Goal: Task Accomplishment & Management: Manage account settings

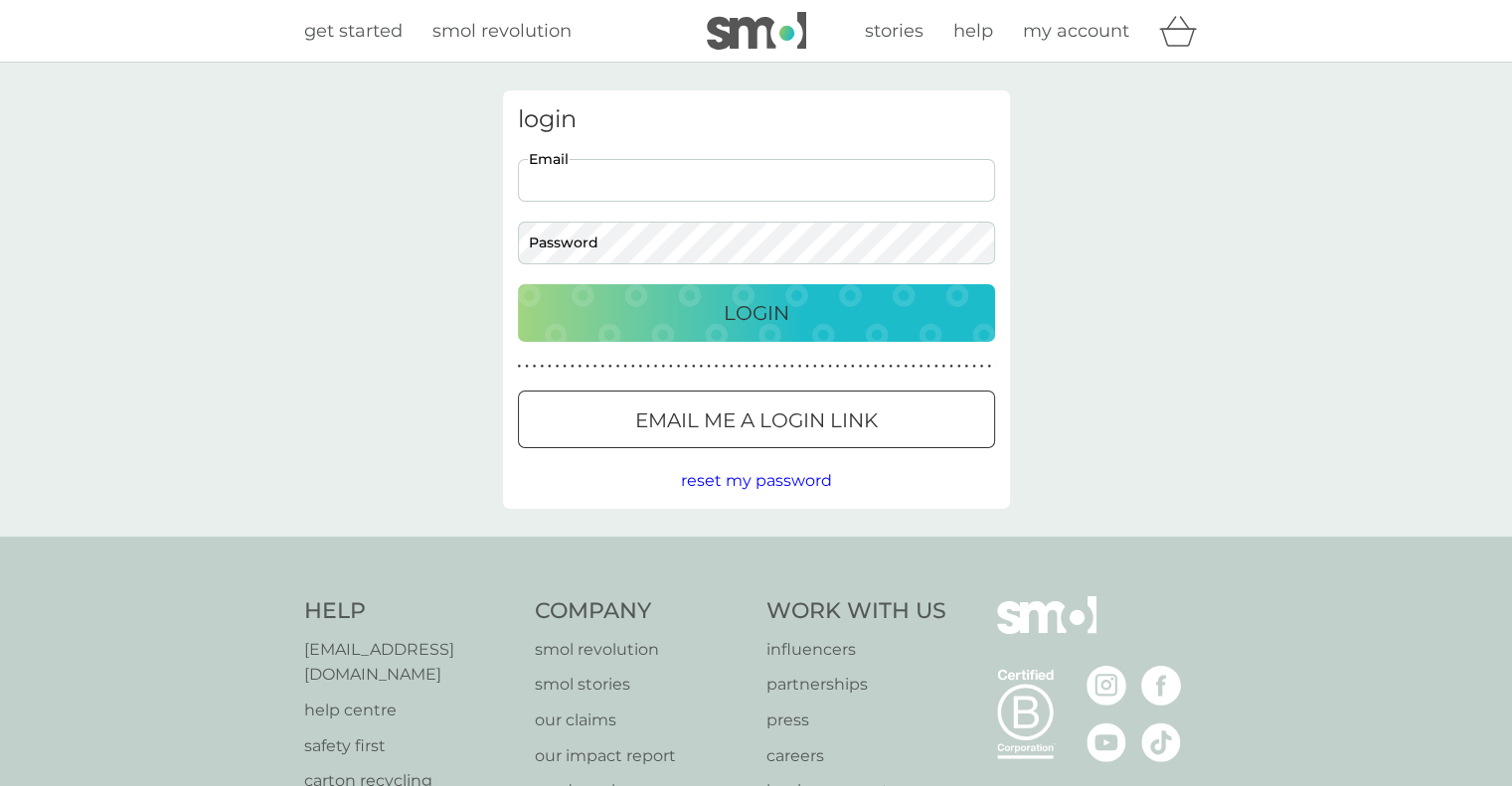
click at [740, 179] on input "Email" at bounding box center [756, 180] width 477 height 43
type input "rossallanmoir@gmail.com"
click at [718, 314] on div "Login" at bounding box center [756, 313] width 438 height 32
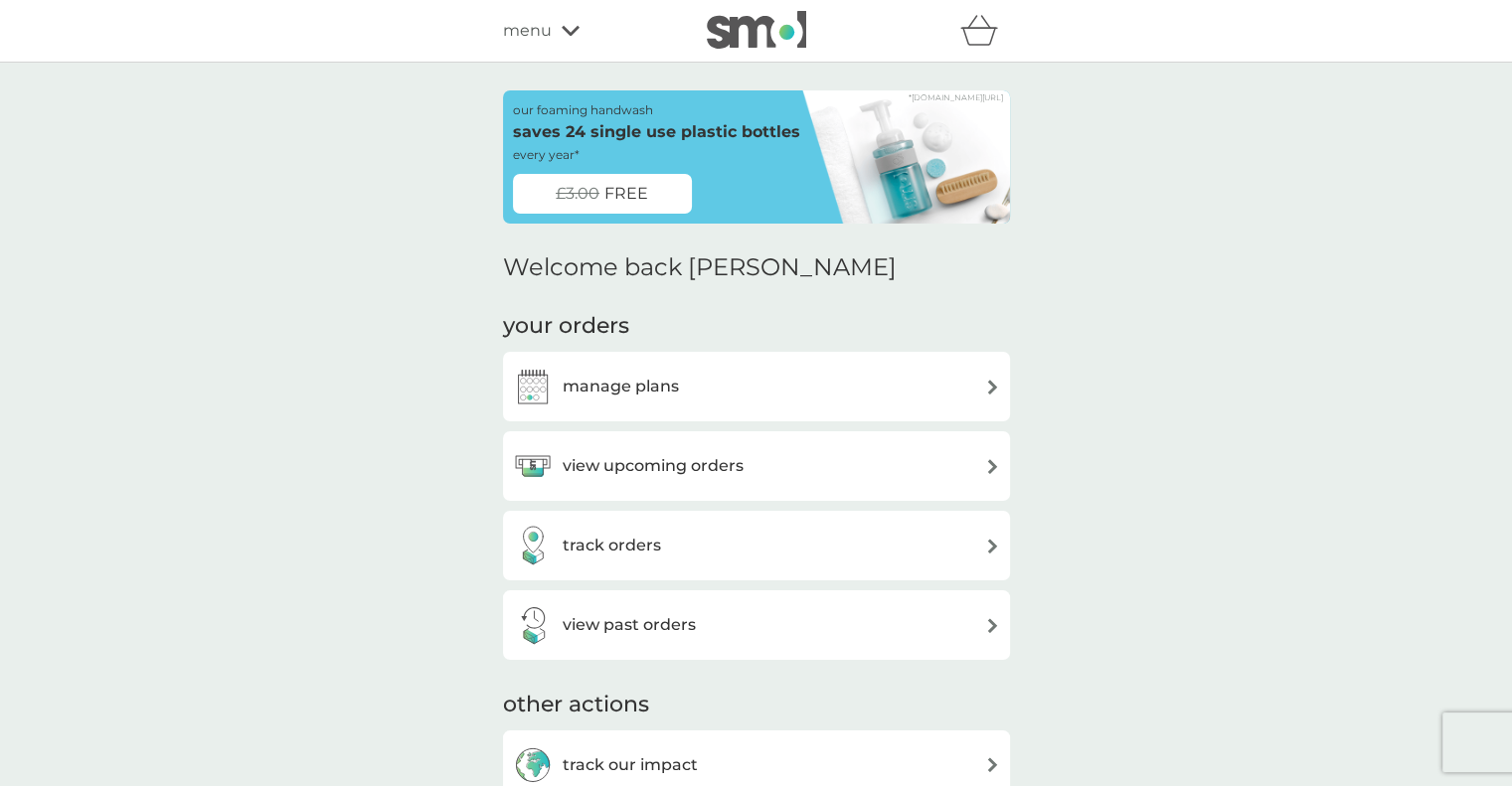
click at [676, 472] on h3 "view upcoming orders" at bounding box center [652, 466] width 180 height 26
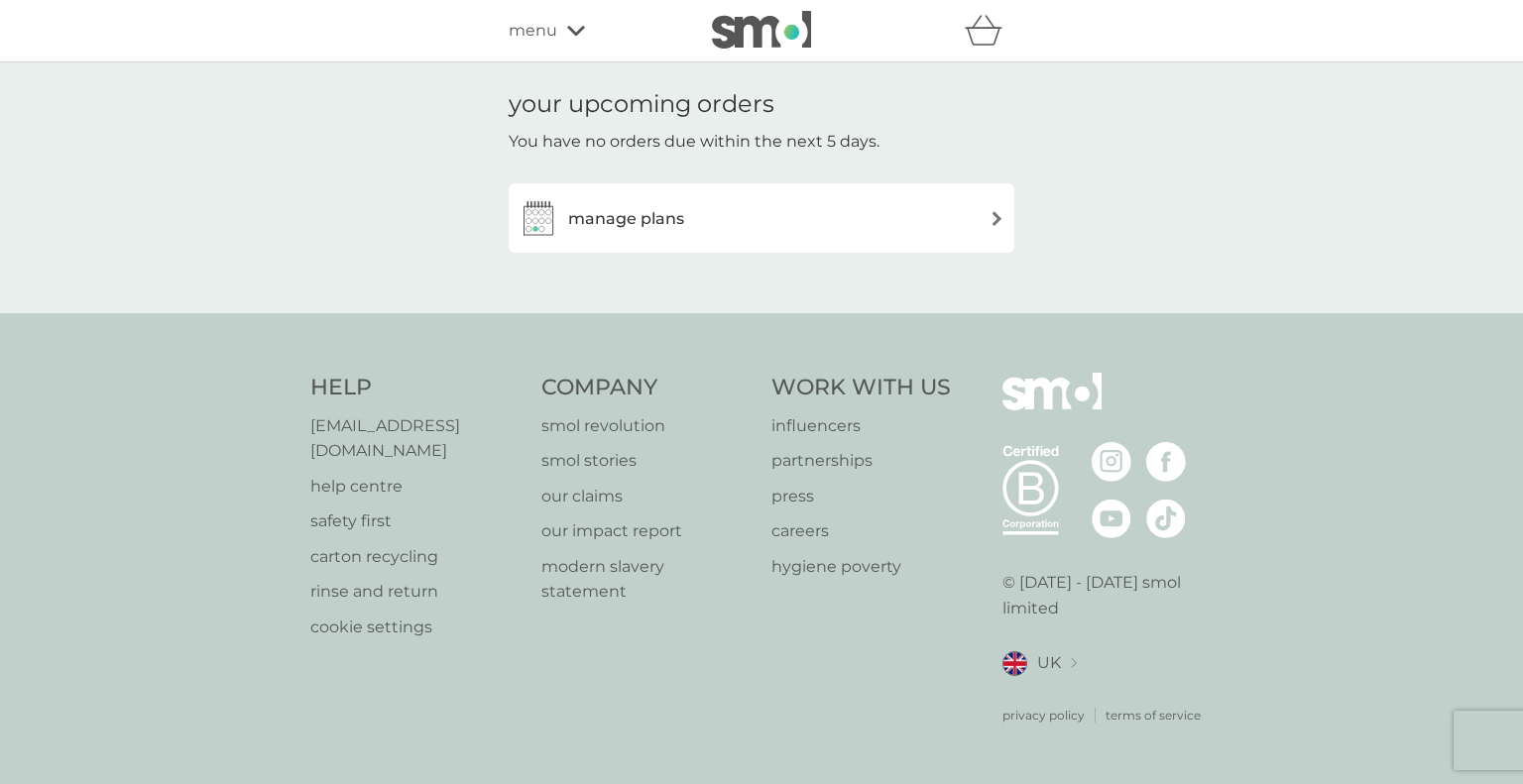
click at [637, 212] on h3 "manage plans" at bounding box center [625, 219] width 116 height 26
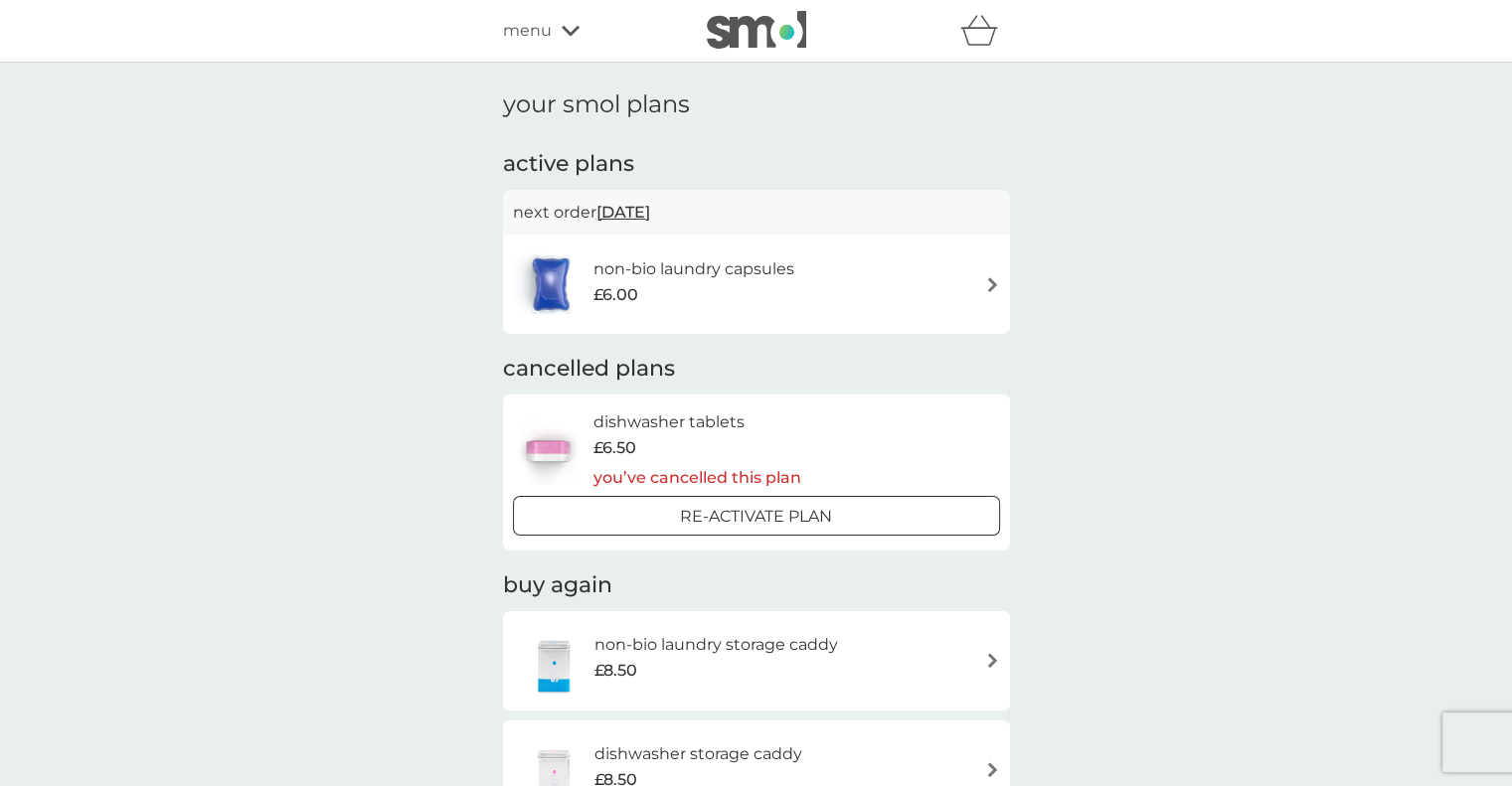
click at [522, 27] on span "menu" at bounding box center [527, 31] width 49 height 26
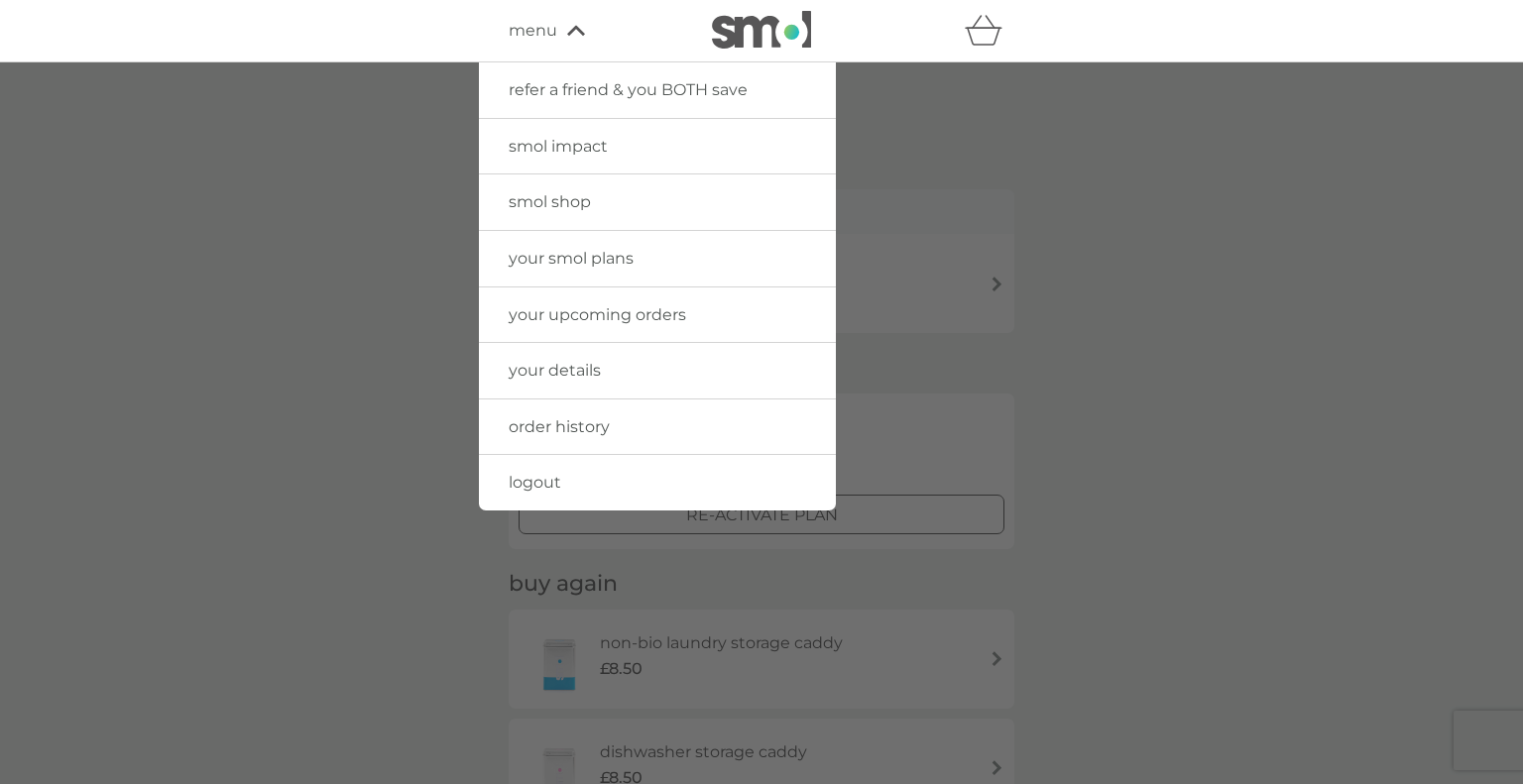
click at [394, 267] on div at bounding box center [762, 454] width 1523 height 784
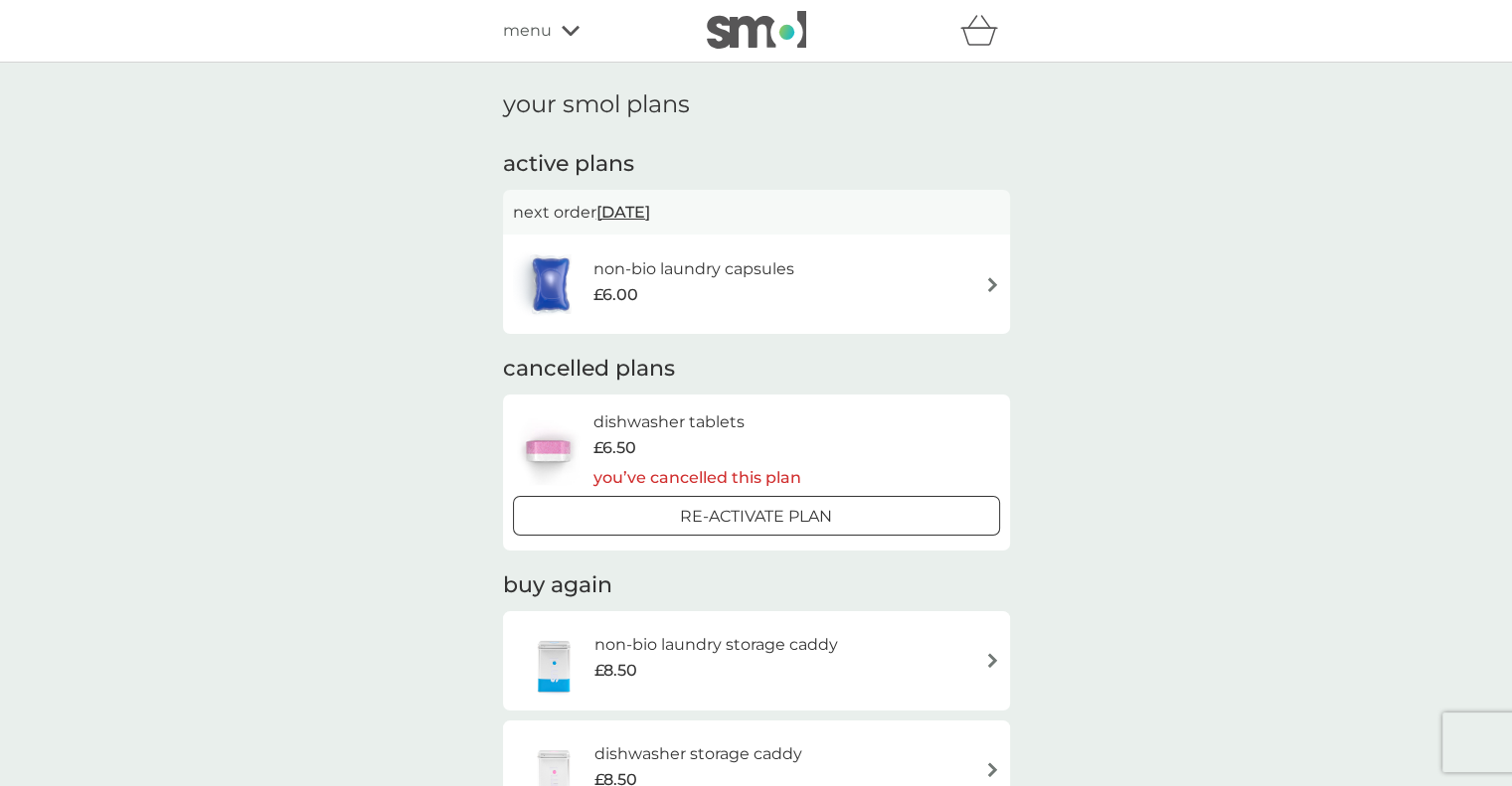
click at [631, 210] on span "[DATE]" at bounding box center [623, 211] width 54 height 39
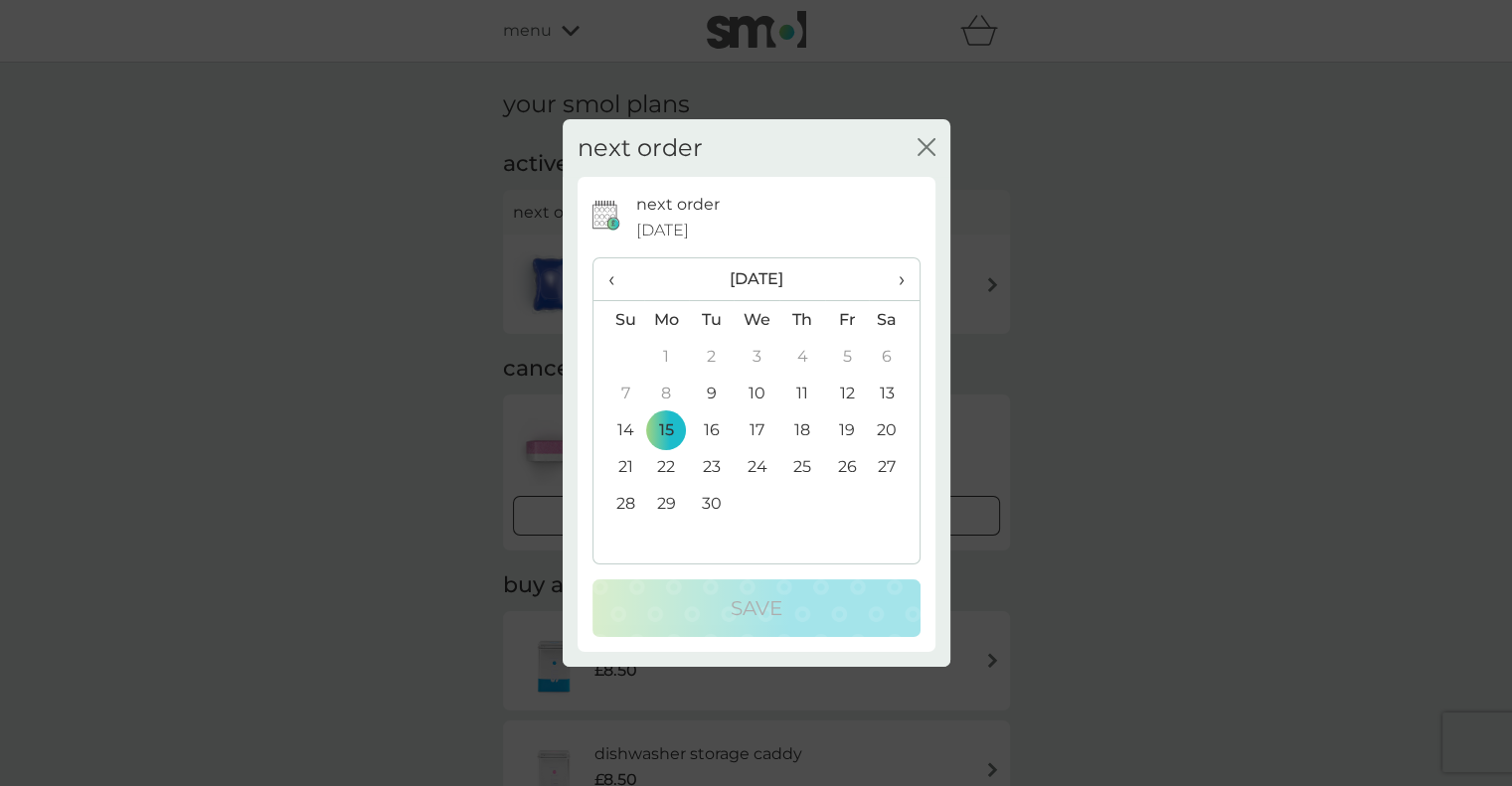
click at [399, 308] on div "next order close next order [DATE] ‹ [DATE] › Su Mo Tu We Th Fr Sa 31 1 2 3 4 5…" at bounding box center [756, 393] width 1512 height 786
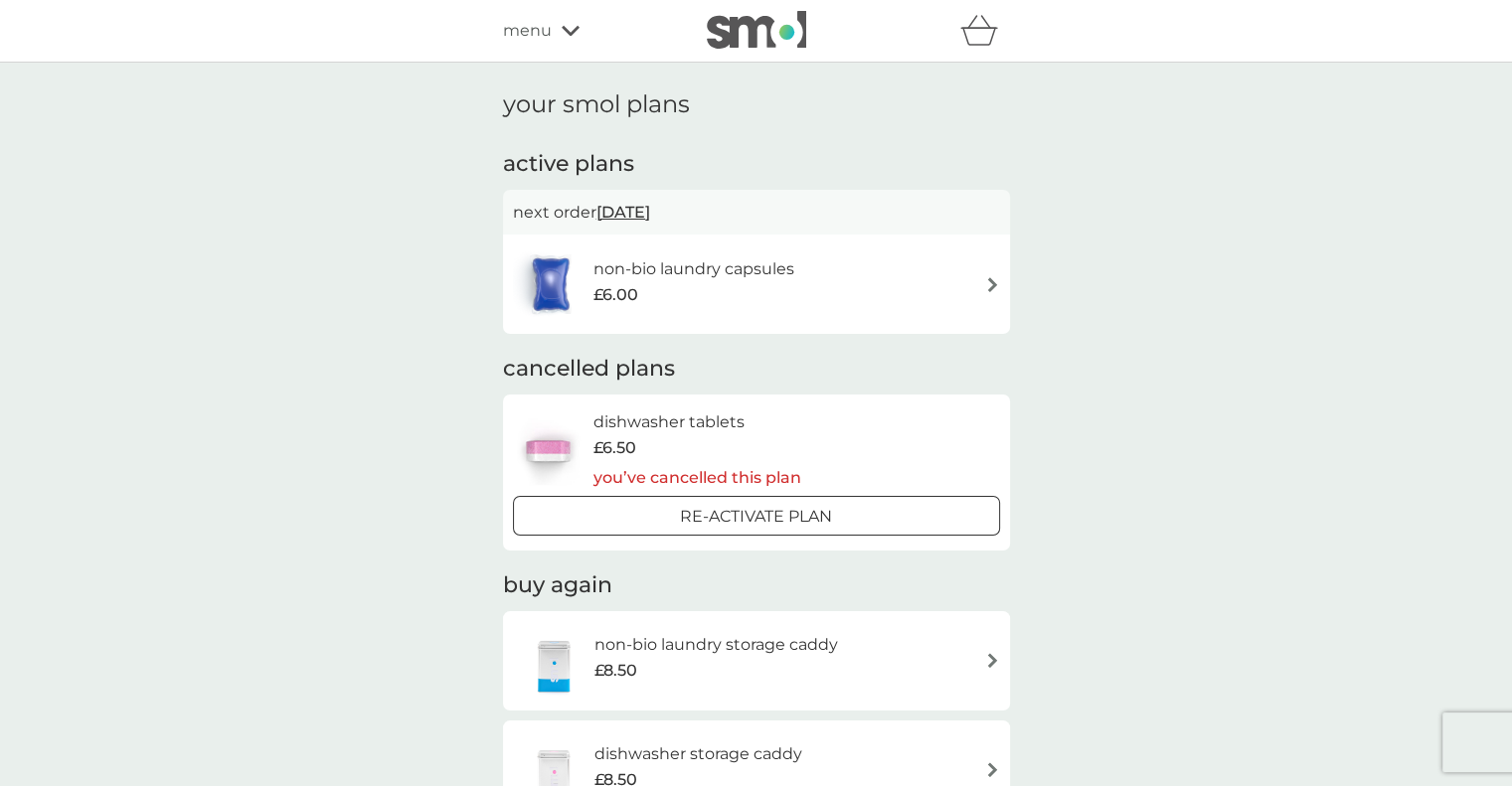
click at [636, 210] on span "[DATE]" at bounding box center [623, 211] width 54 height 39
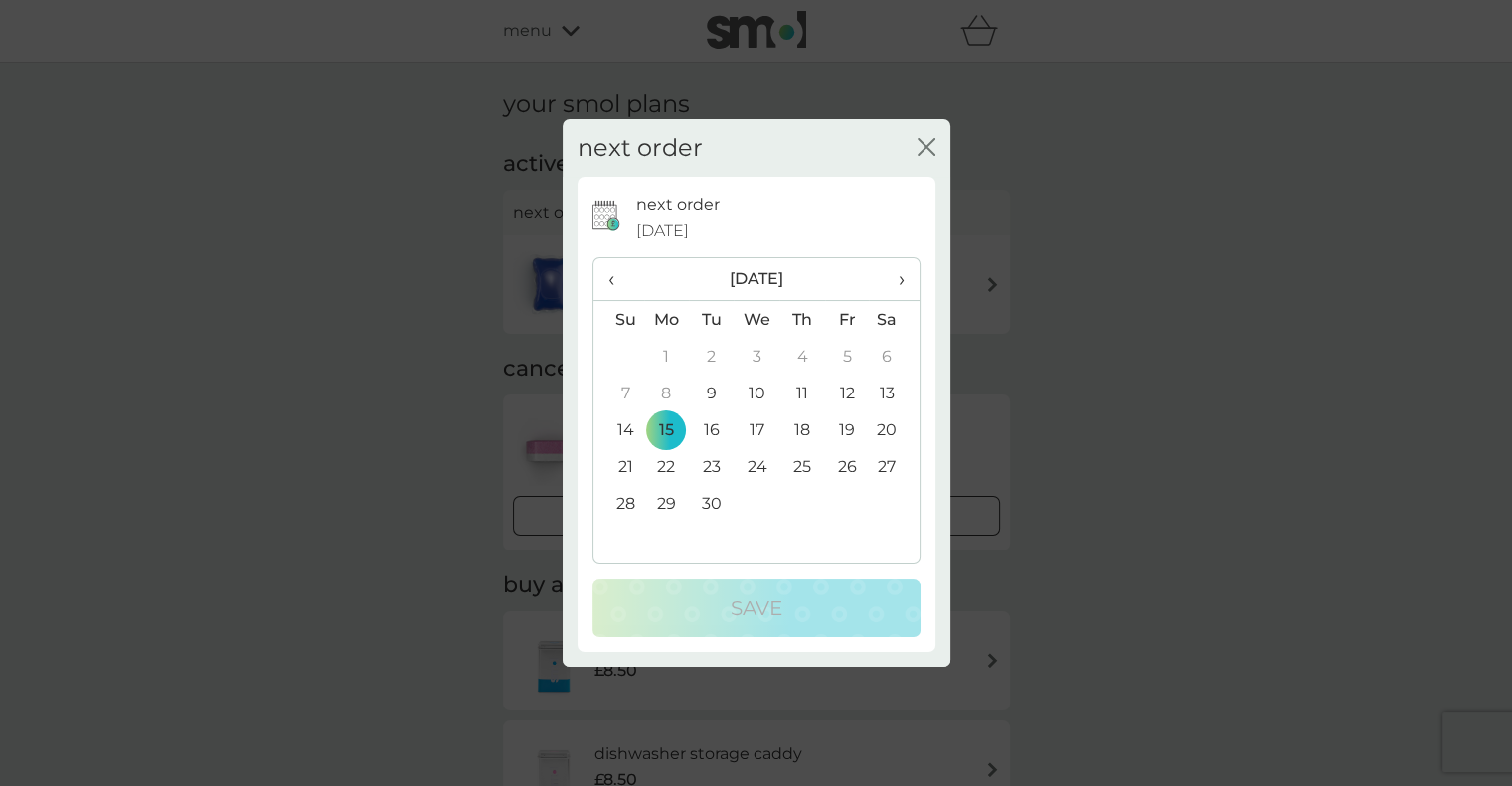
click at [927, 142] on icon "close" at bounding box center [926, 147] width 18 height 18
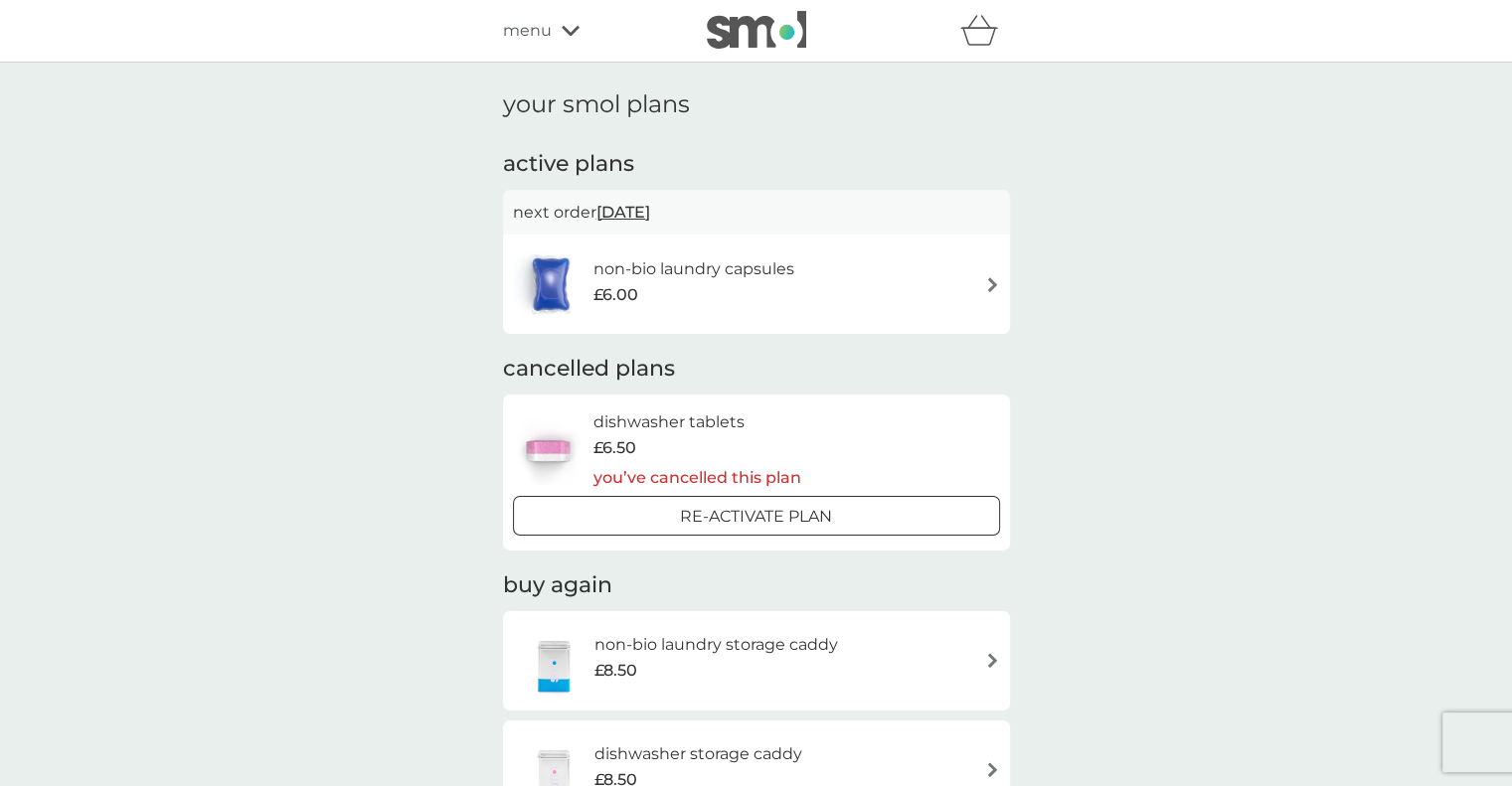
click at [844, 290] on div "non-bio laundry capsules £6.00" at bounding box center [756, 284] width 487 height 70
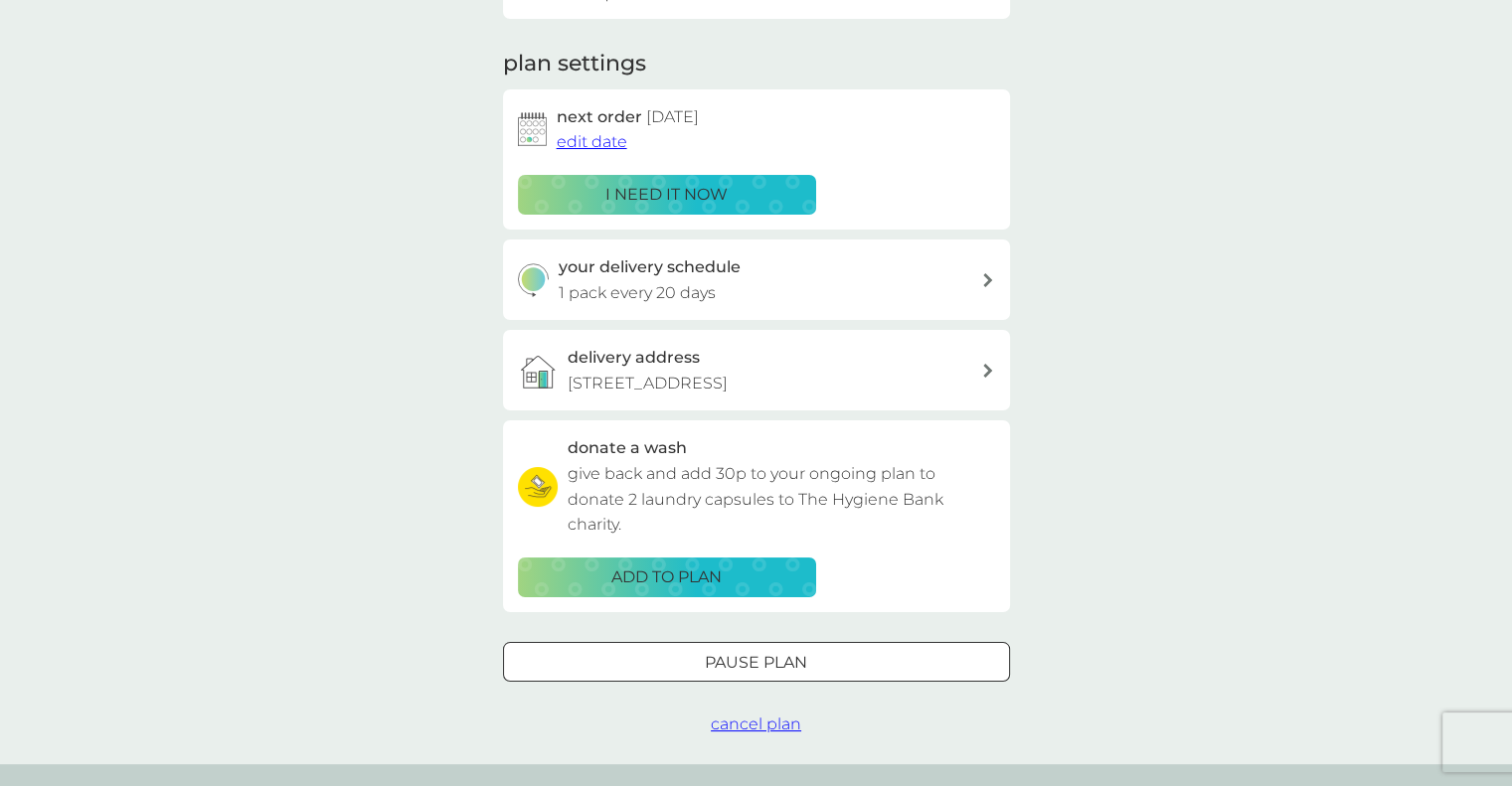
scroll to position [360, 0]
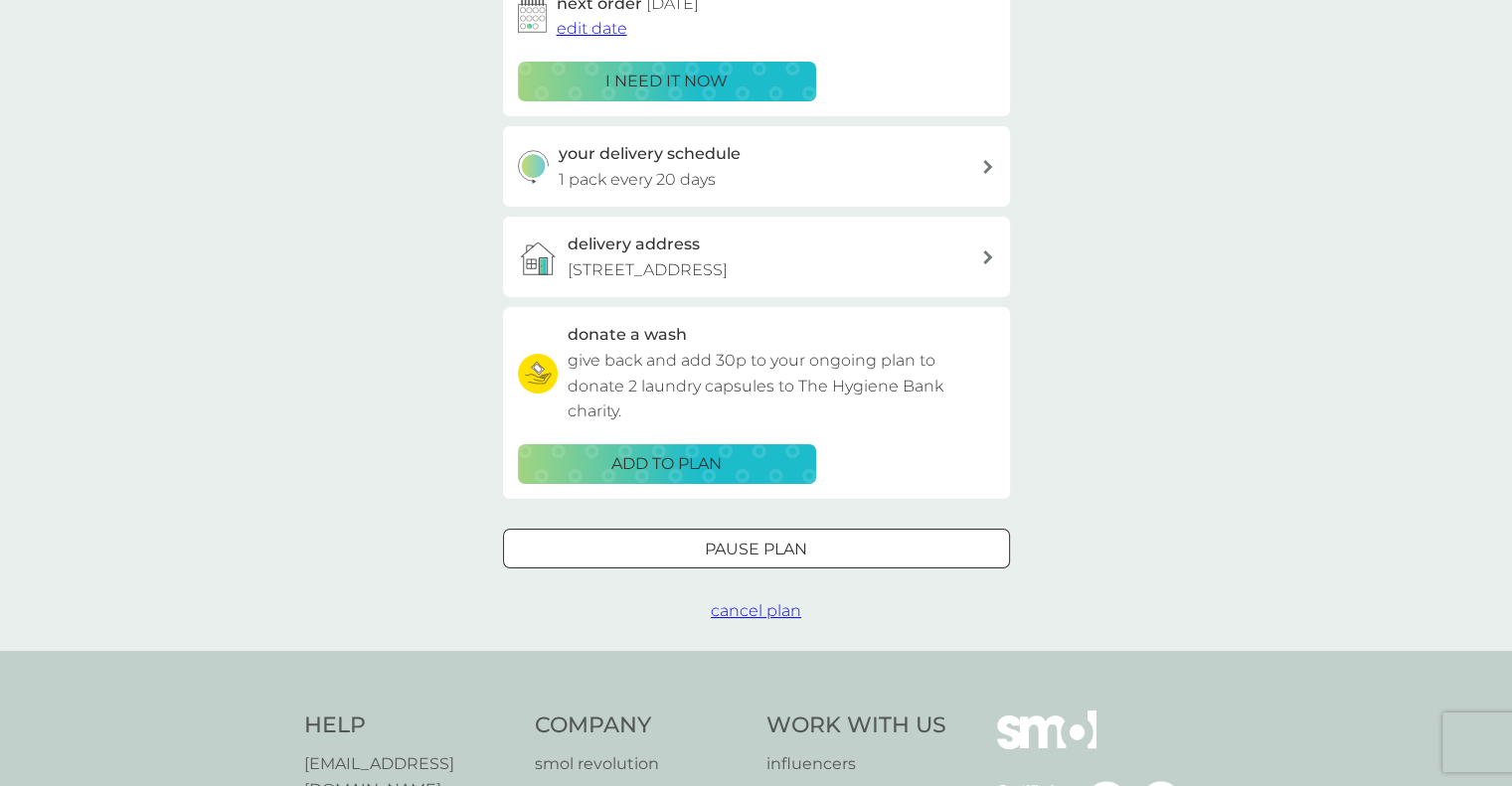
click at [754, 538] on div at bounding box center [756, 548] width 72 height 21
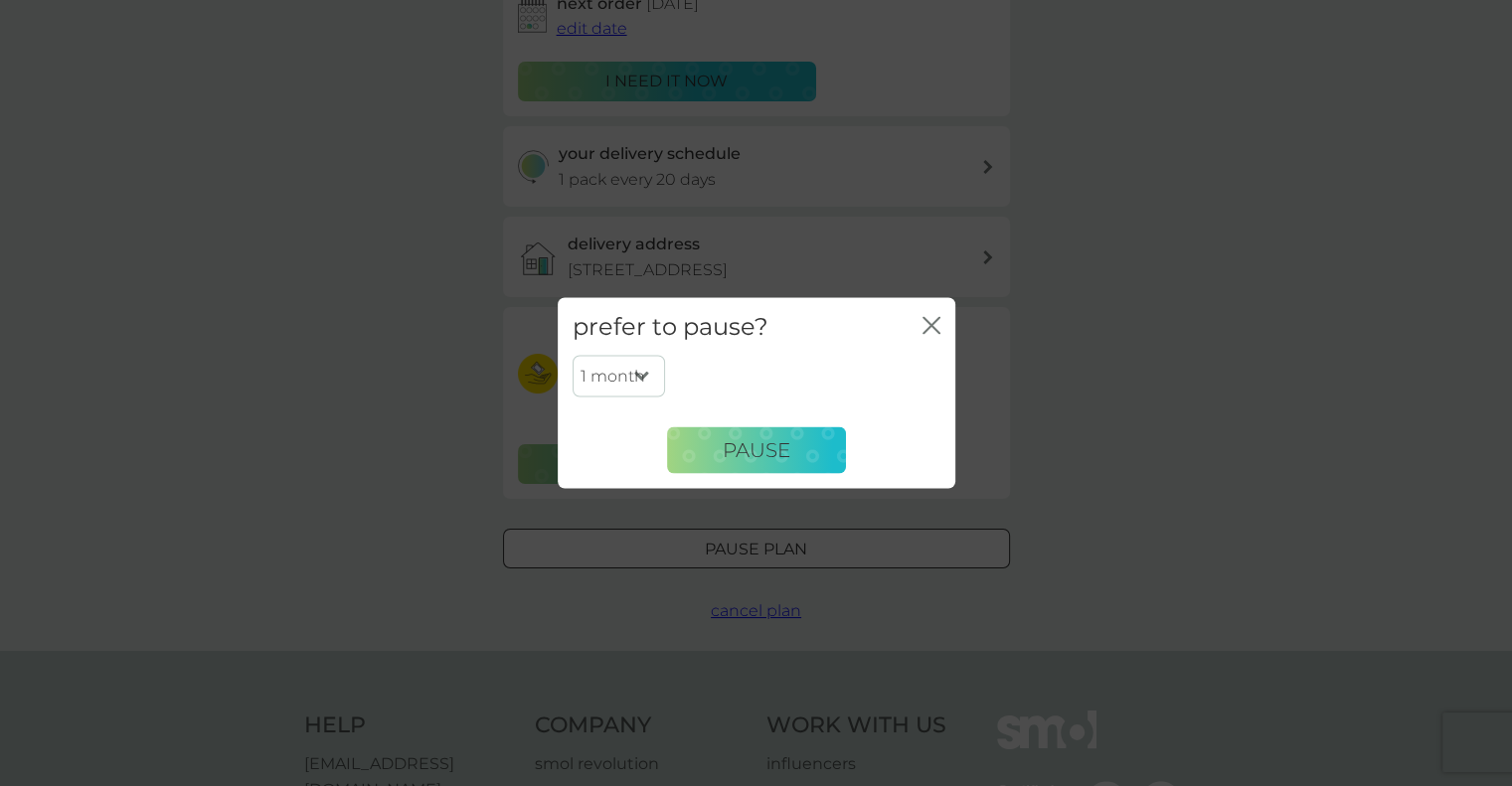
click at [635, 363] on select "1 month 2 months 3 months 4 months 5 months 6 months" at bounding box center [618, 377] width 93 height 42
select select "2"
click at [572, 356] on select "1 month 2 months 3 months 4 months 5 months 6 months" at bounding box center [618, 377] width 93 height 42
click at [760, 445] on span "Pause" at bounding box center [756, 450] width 68 height 24
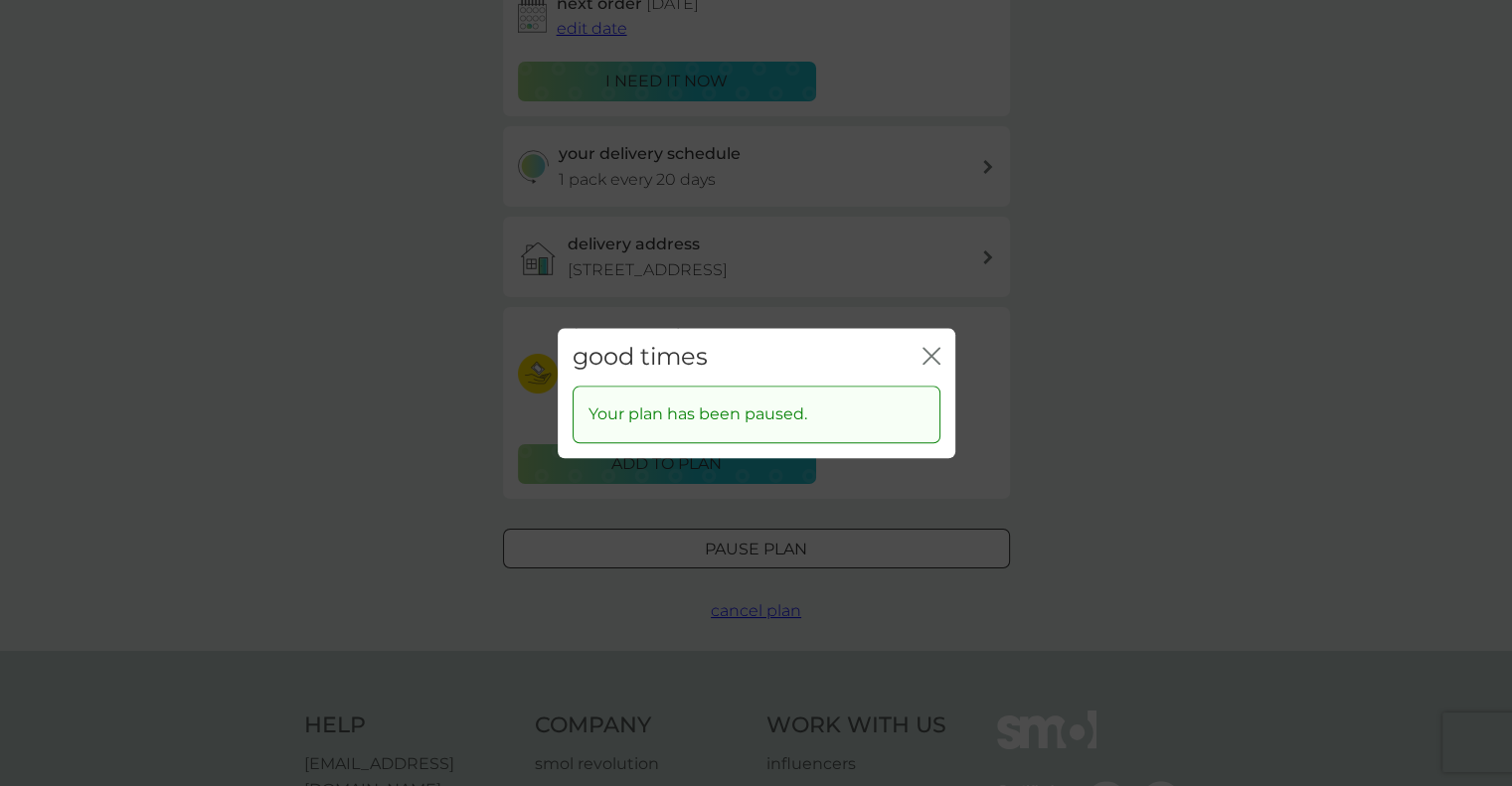
click at [934, 352] on icon "close" at bounding box center [935, 356] width 8 height 16
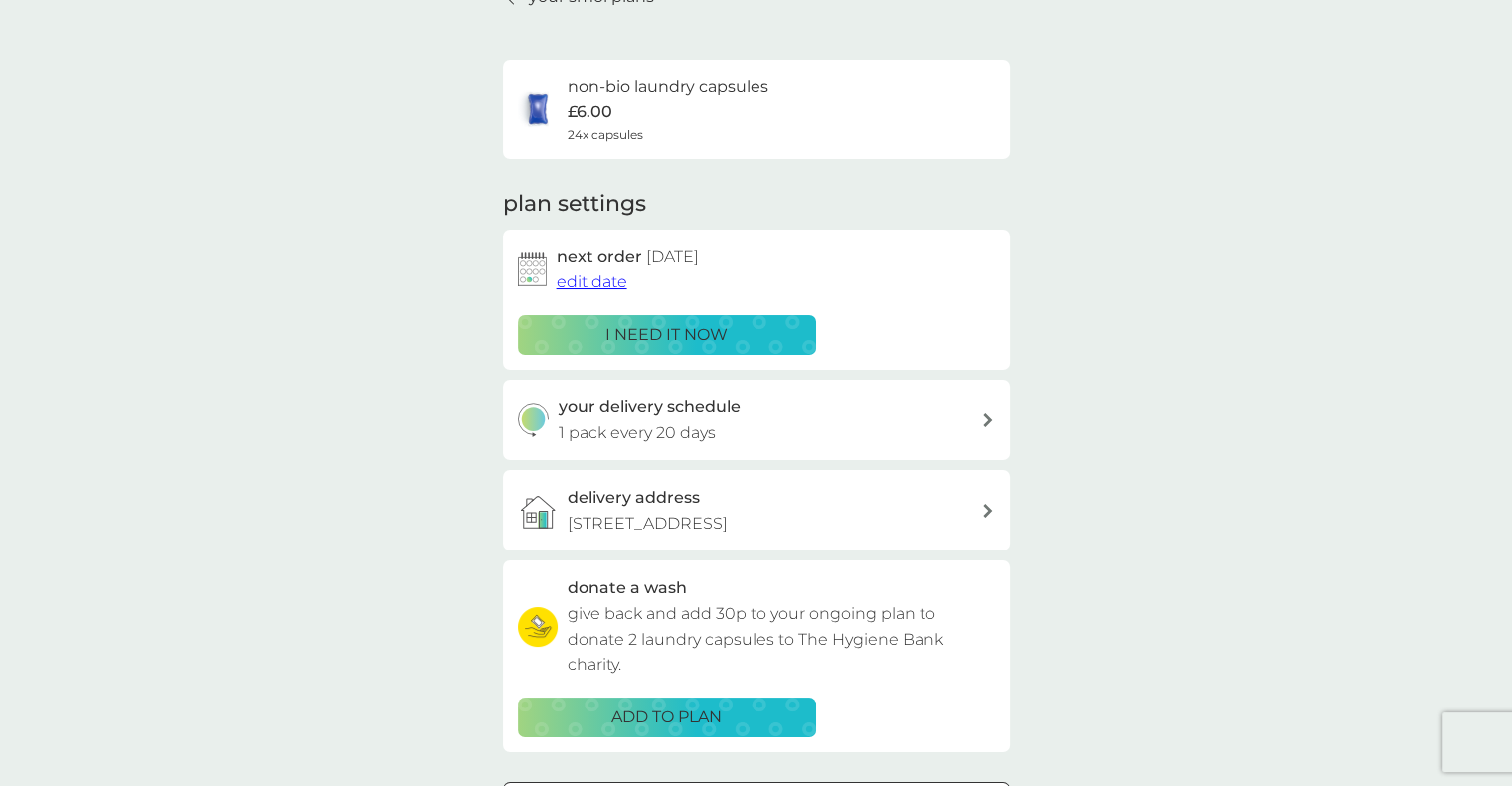
scroll to position [0, 0]
